Goal: Transaction & Acquisition: Purchase product/service

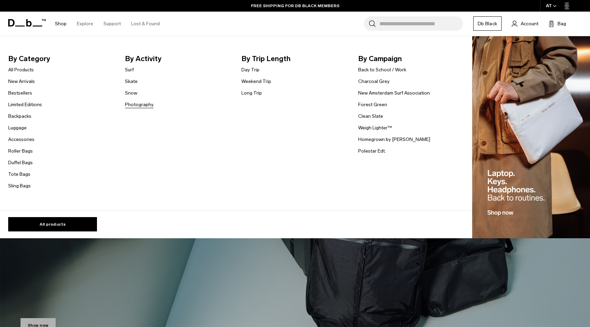
click at [140, 106] on link "Photography" at bounding box center [139, 104] width 29 height 7
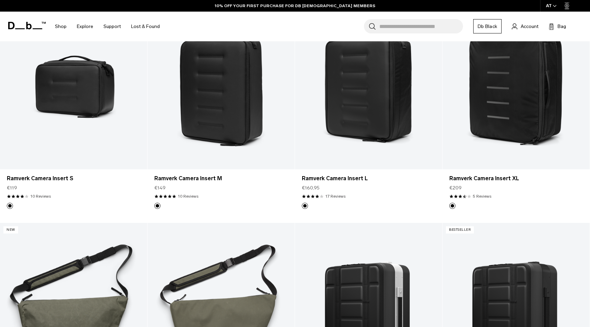
scroll to position [409, 0]
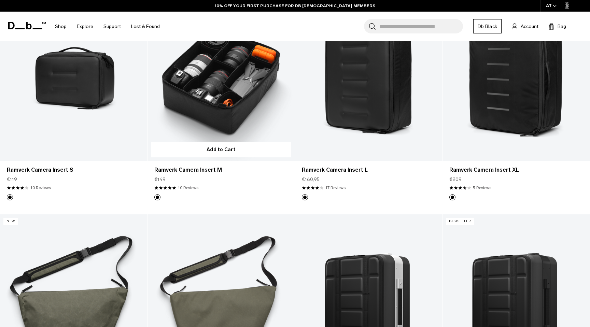
click at [240, 134] on link "Ramverk Camera Insert M" at bounding box center [221, 80] width 147 height 164
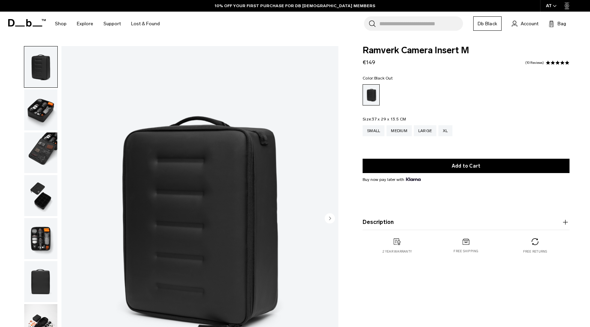
click at [44, 108] on img "button" at bounding box center [40, 110] width 33 height 41
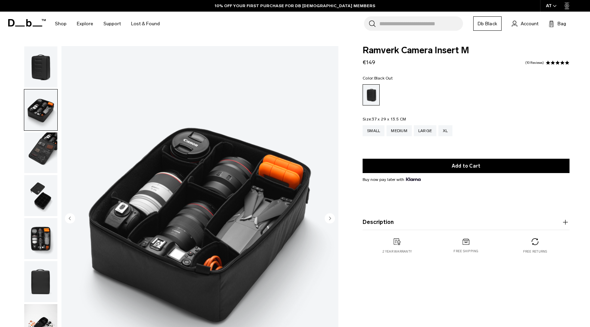
click at [44, 138] on img "button" at bounding box center [40, 153] width 33 height 41
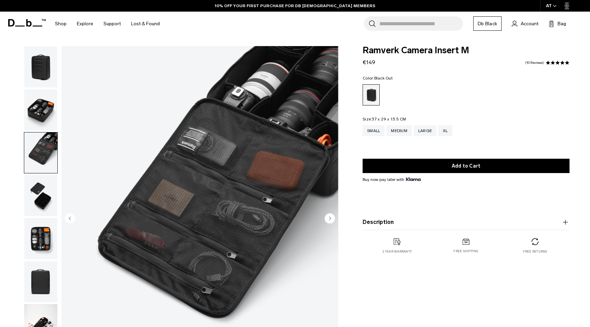
click at [50, 193] on img "button" at bounding box center [40, 195] width 33 height 41
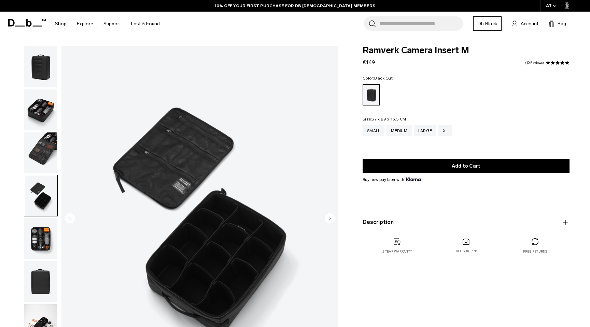
click at [46, 235] on img "button" at bounding box center [40, 238] width 33 height 41
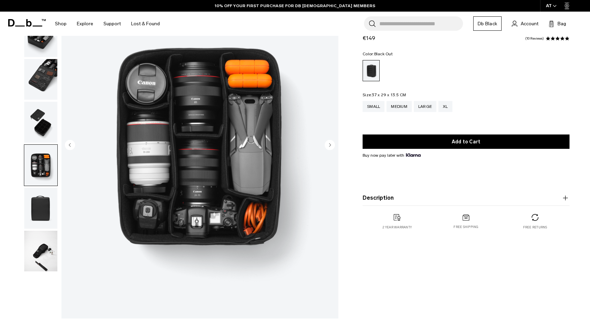
scroll to position [78, 0]
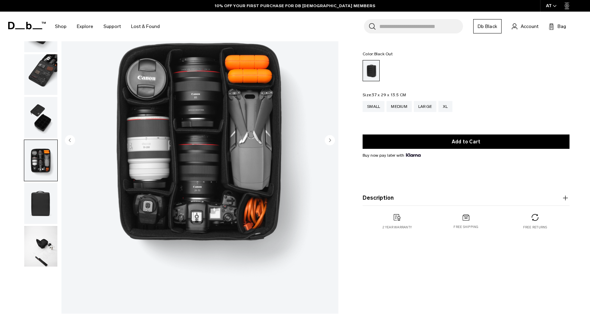
click at [42, 208] on img "button" at bounding box center [40, 203] width 33 height 41
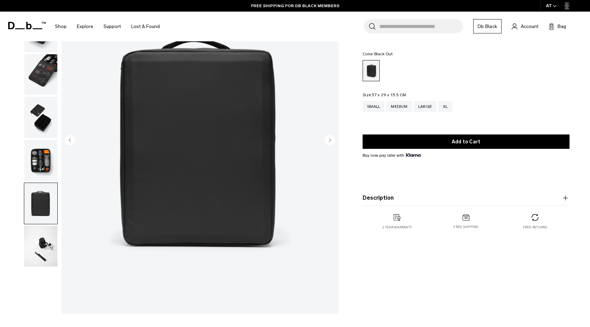
click at [44, 234] on img "button" at bounding box center [40, 246] width 33 height 41
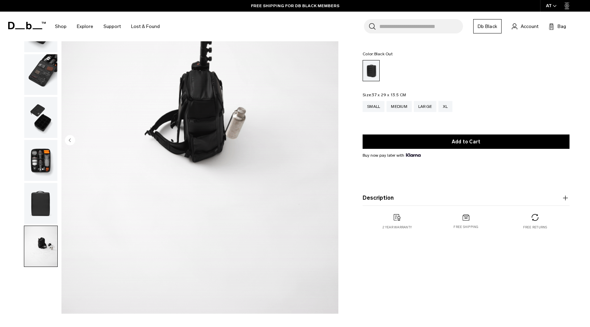
click at [38, 197] on img "button" at bounding box center [40, 203] width 33 height 41
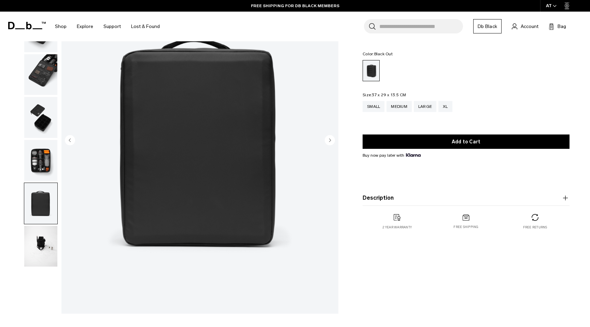
click at [41, 167] on img "button" at bounding box center [40, 160] width 33 height 41
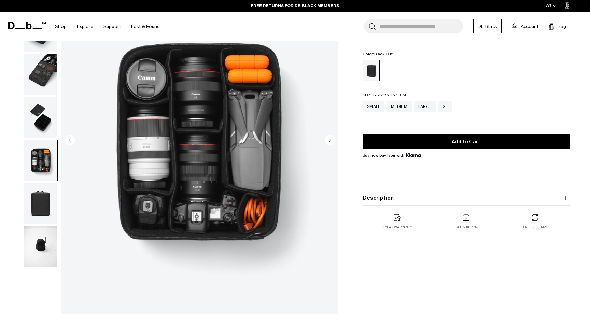
click at [48, 79] on img "button" at bounding box center [40, 74] width 33 height 41
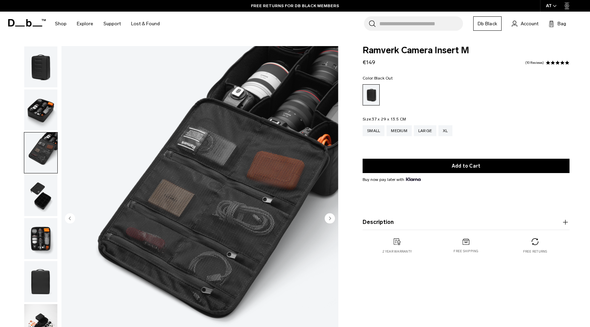
scroll to position [0, 0]
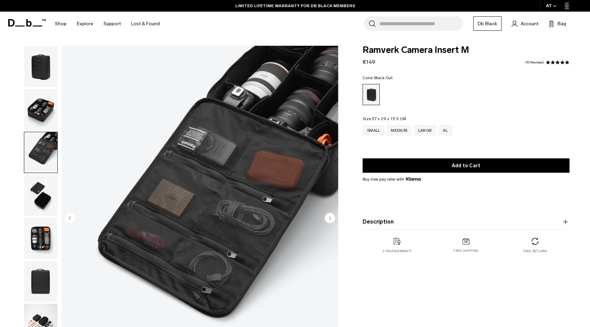
click at [515, 84] on ul at bounding box center [466, 94] width 207 height 21
